Goal: Find specific page/section: Find specific page/section

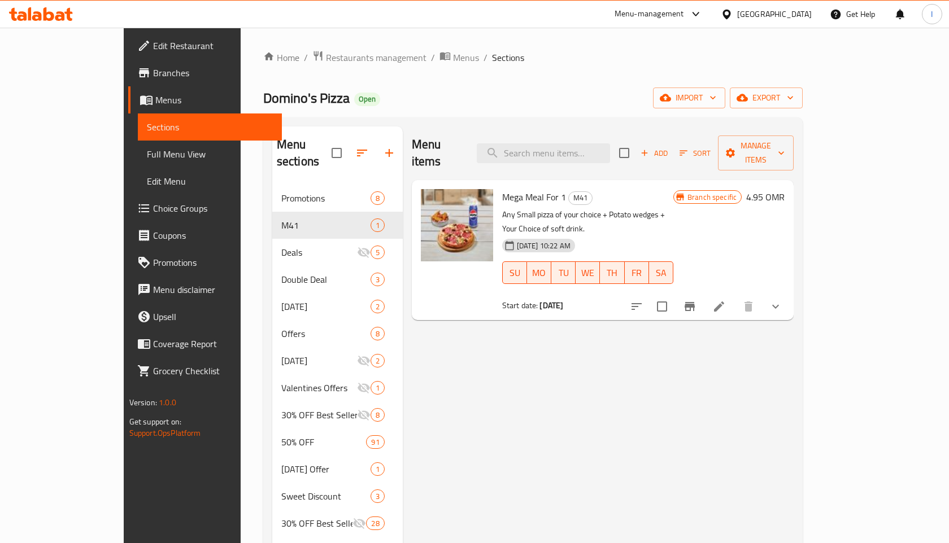
scroll to position [26, 0]
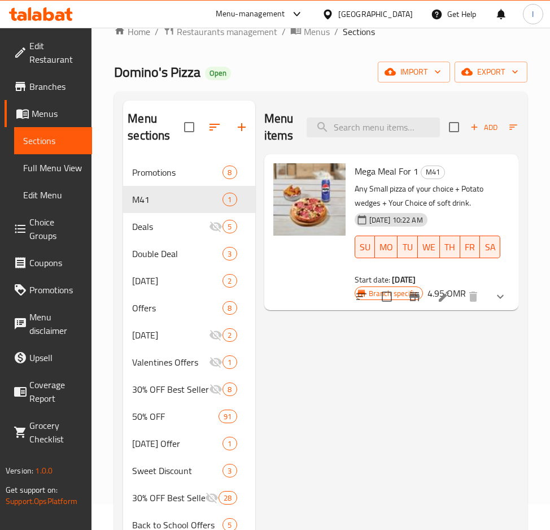
click at [363, 80] on div "Domino's Pizza Open import export" at bounding box center [320, 72] width 413 height 21
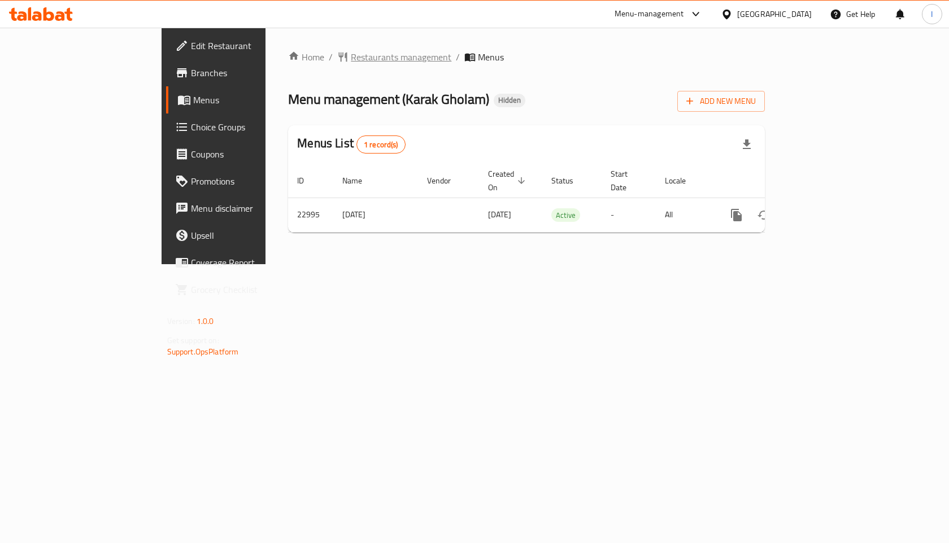
click at [351, 55] on span "Restaurants management" at bounding box center [401, 57] width 100 height 14
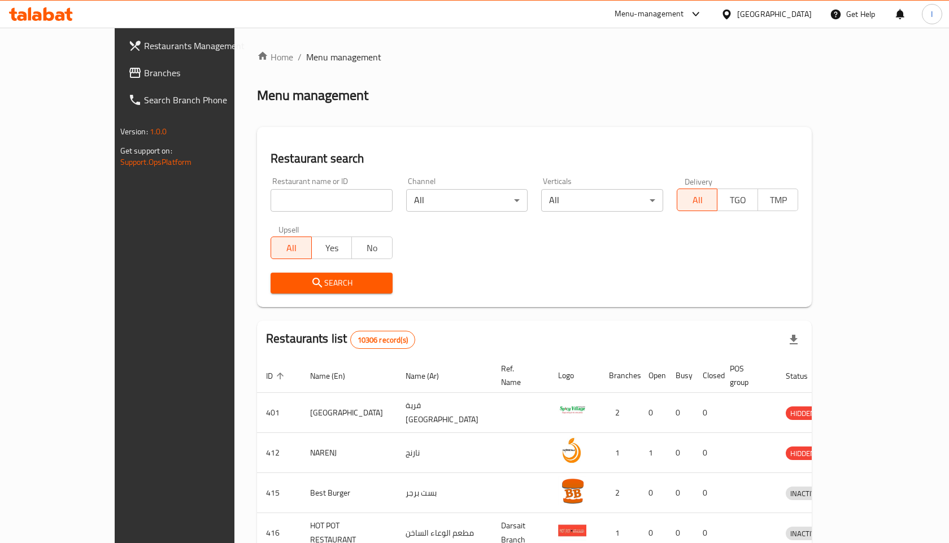
click at [257, 199] on div "Home / Menu management Menu management Restaurant search Restaurant name or ID …" at bounding box center [534, 441] width 554 height 782
click at [270, 199] on input "search" at bounding box center [331, 200] width 122 height 23
paste input "Khubzah Bakehouse"
type input "Khubzah Bakehouse"
click button "Search" at bounding box center [331, 283] width 122 height 21
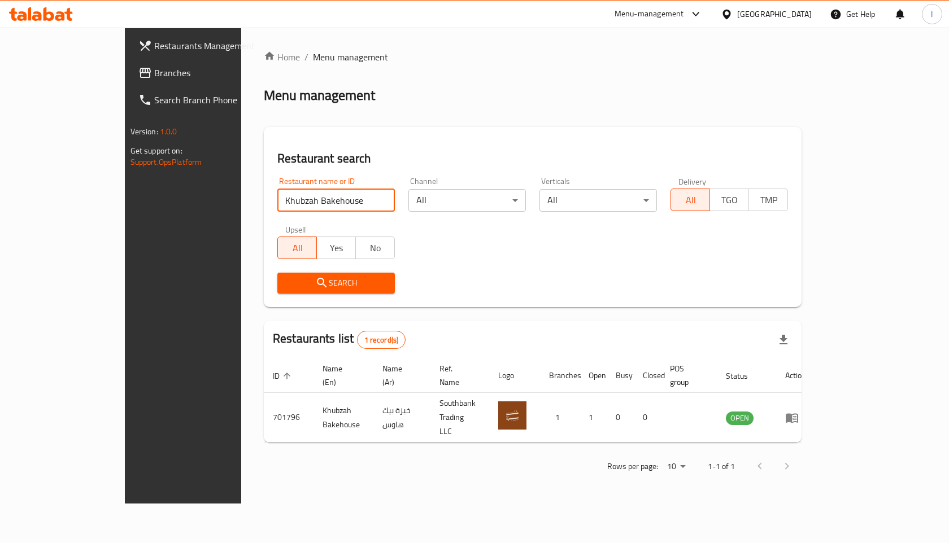
click button "Search" at bounding box center [335, 283] width 117 height 21
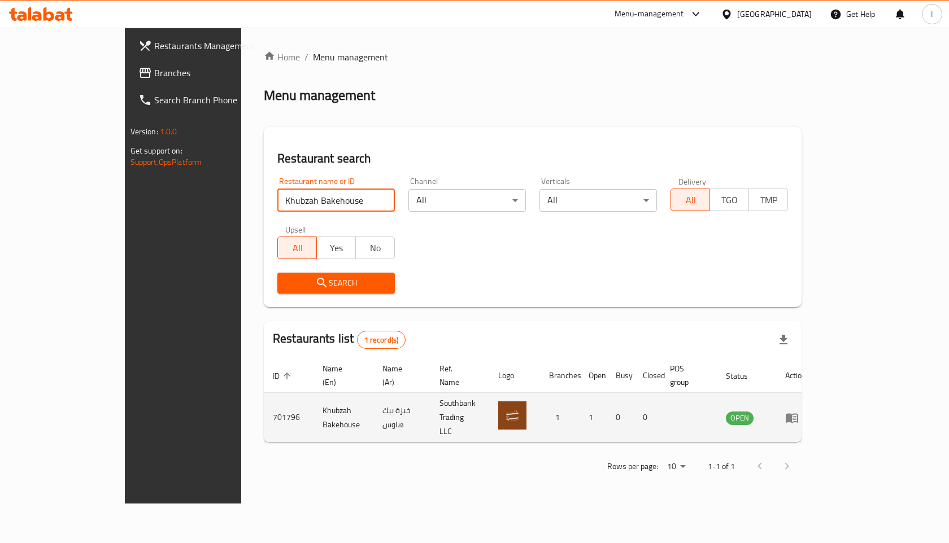
click at [798, 411] on icon "enhanced table" at bounding box center [792, 418] width 14 height 14
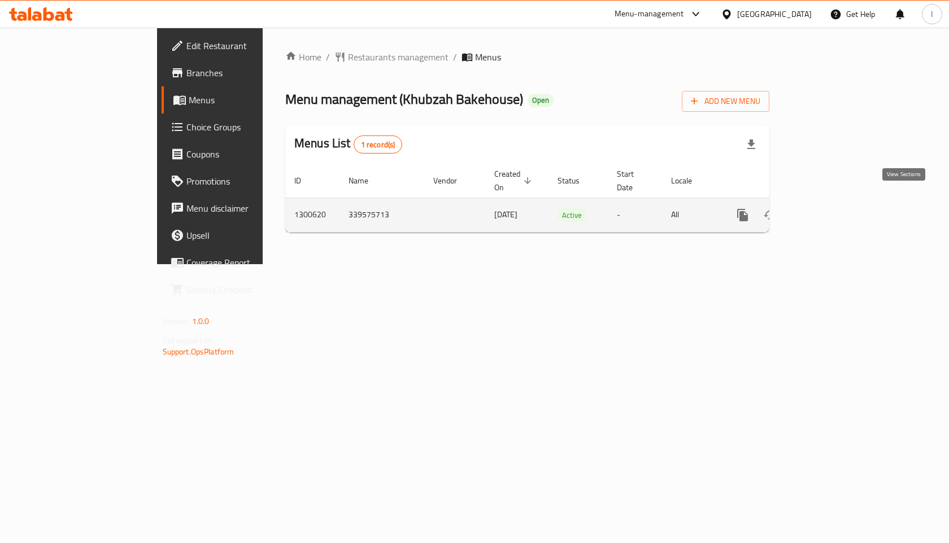
click at [831, 208] on icon "enhanced table" at bounding box center [824, 215] width 14 height 14
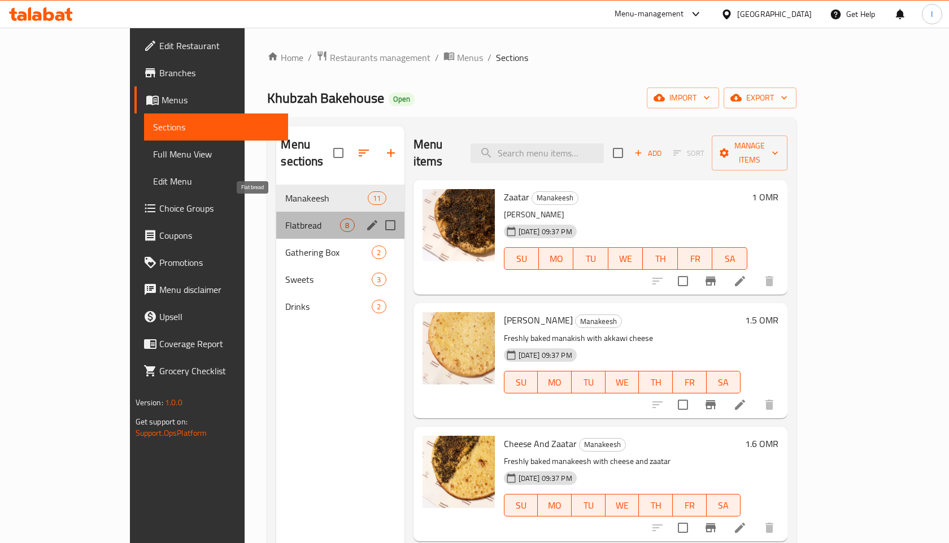
click at [285, 218] on span "Flatbread" at bounding box center [312, 225] width 55 height 14
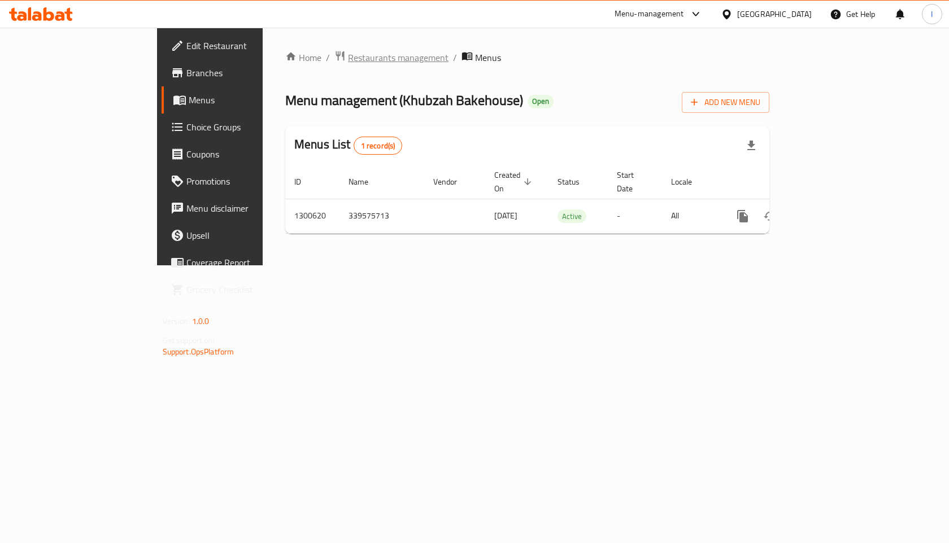
click at [348, 57] on span "Restaurants management" at bounding box center [398, 58] width 100 height 14
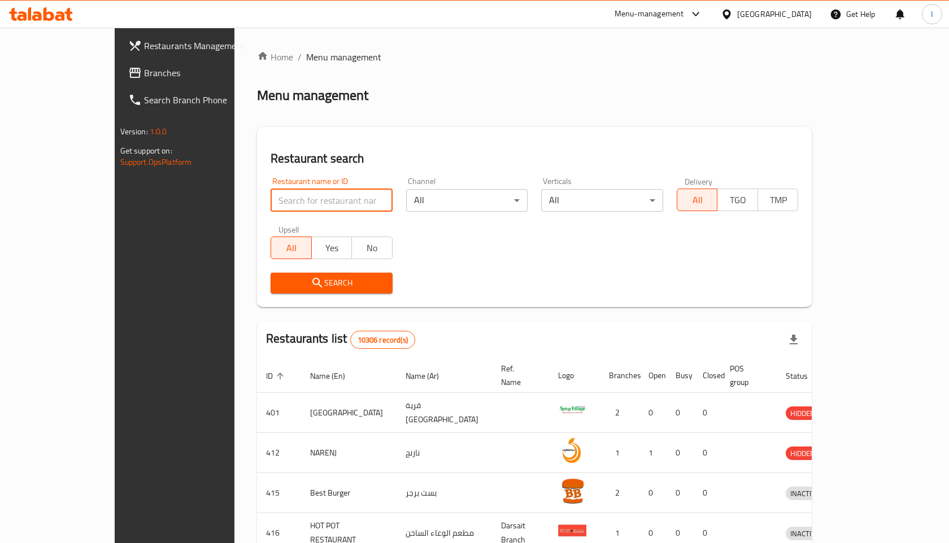
click at [281, 200] on input "search" at bounding box center [331, 200] width 122 height 23
paste input "Khubzah Bakehouse"
type input "Khubzah Bakehouse"
click button "Search" at bounding box center [331, 283] width 122 height 21
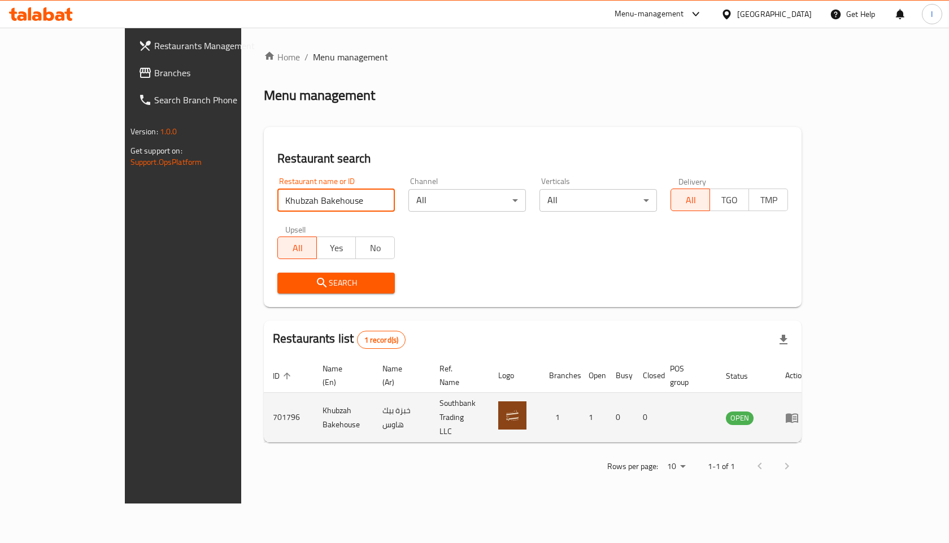
click at [264, 402] on td "701796" at bounding box center [289, 418] width 50 height 50
copy td "701796"
